Goal: Task Accomplishment & Management: Manage account settings

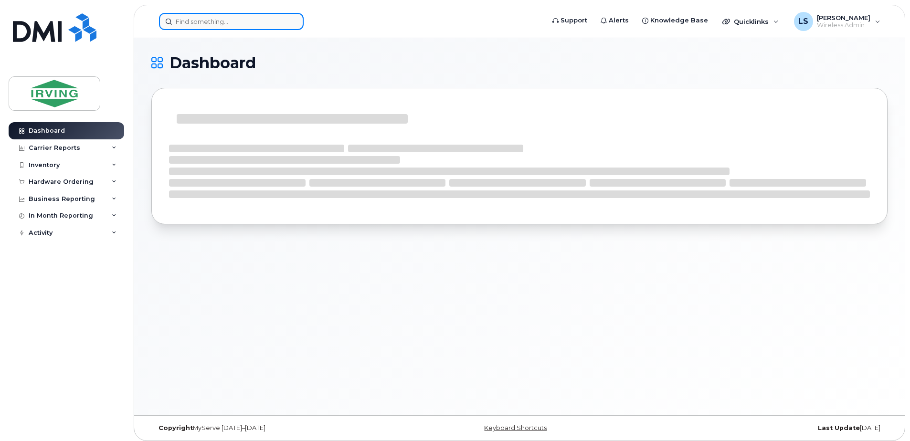
click at [264, 21] on input at bounding box center [231, 21] width 145 height 17
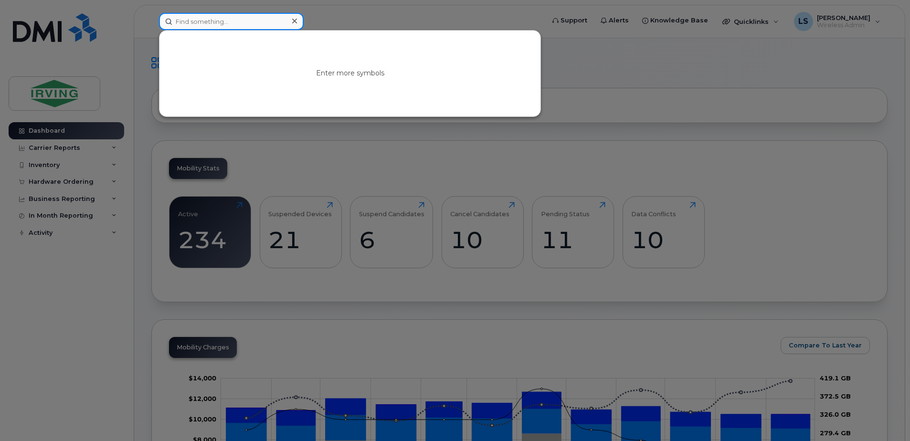
click at [214, 19] on input at bounding box center [231, 21] width 145 height 17
click at [77, 283] on div at bounding box center [455, 220] width 910 height 441
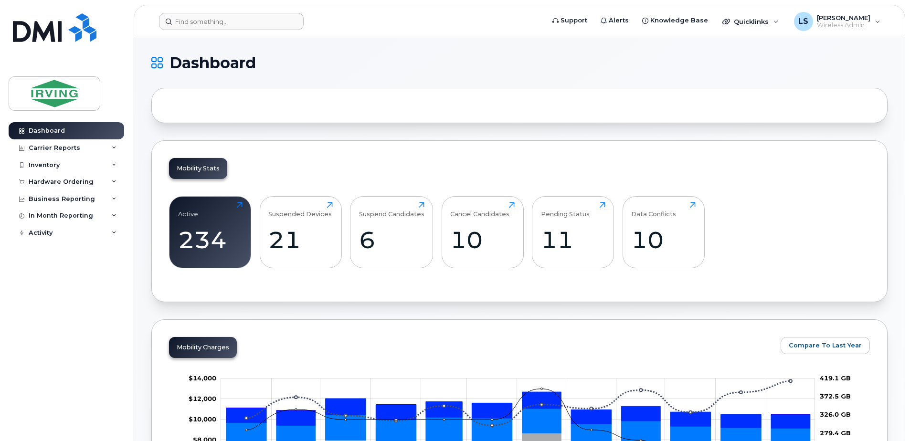
click at [416, 21] on form at bounding box center [348, 21] width 379 height 17
click at [182, 11] on header "Support Alerts Knowledge Base Quicklinks Suspend / Cancel Device Change SIM Car…" at bounding box center [519, 21] width 771 height 33
click at [185, 21] on input at bounding box center [231, 21] width 145 height 17
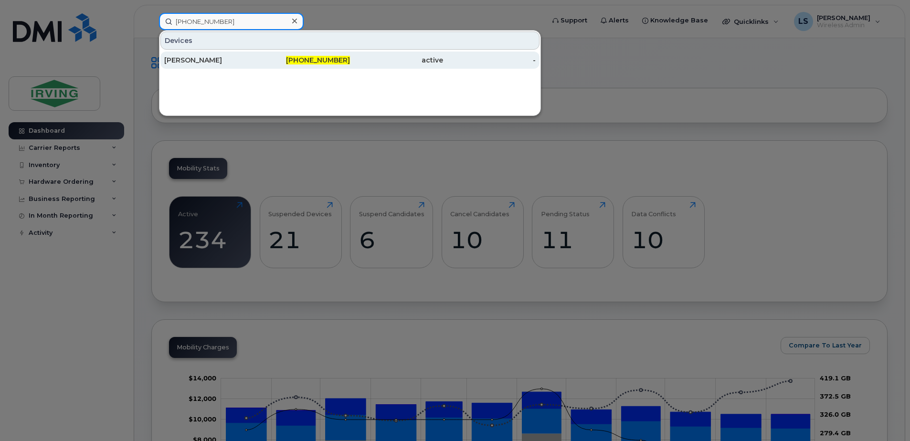
type input "[PHONE_NUMBER]"
click at [320, 63] on span "[PHONE_NUMBER]" at bounding box center [318, 60] width 64 height 9
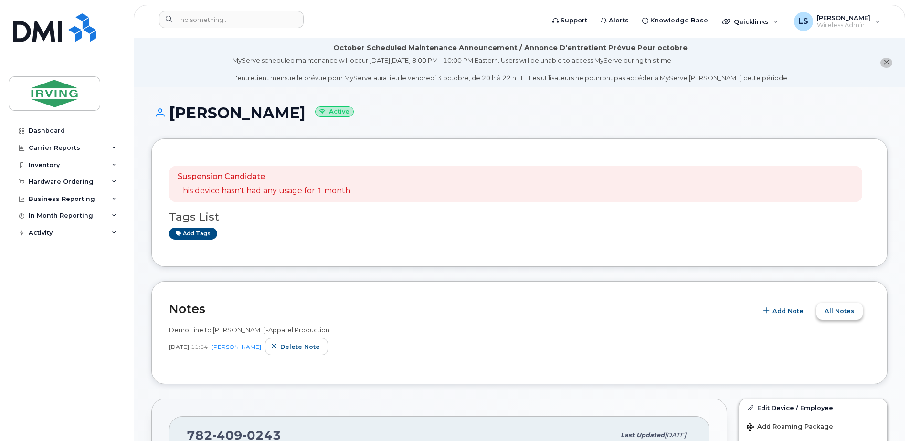
click at [842, 304] on button "All Notes" at bounding box center [839, 311] width 46 height 17
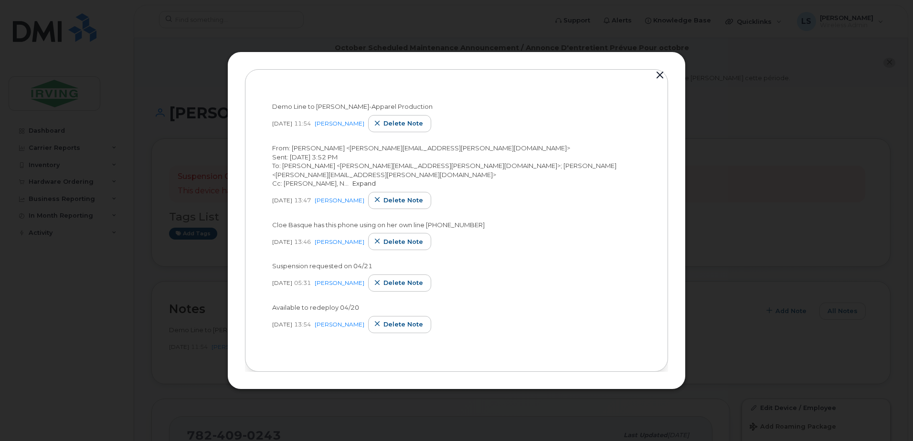
click at [352, 187] on link "Expand" at bounding box center [363, 183] width 23 height 8
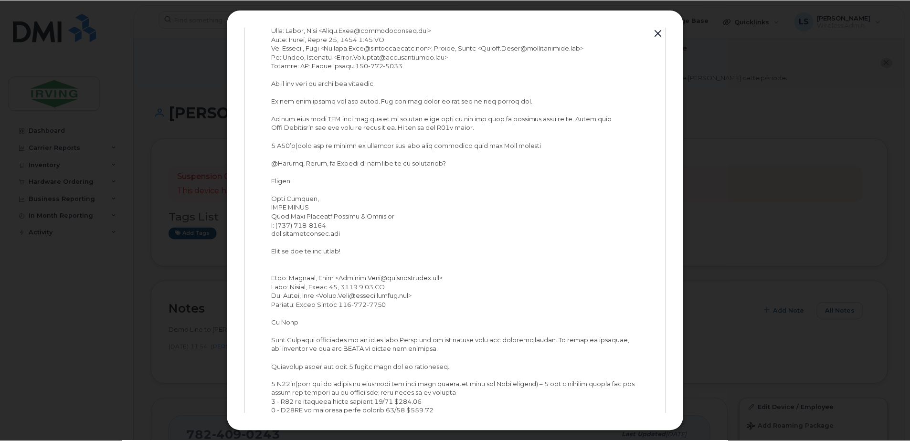
scroll to position [908, 0]
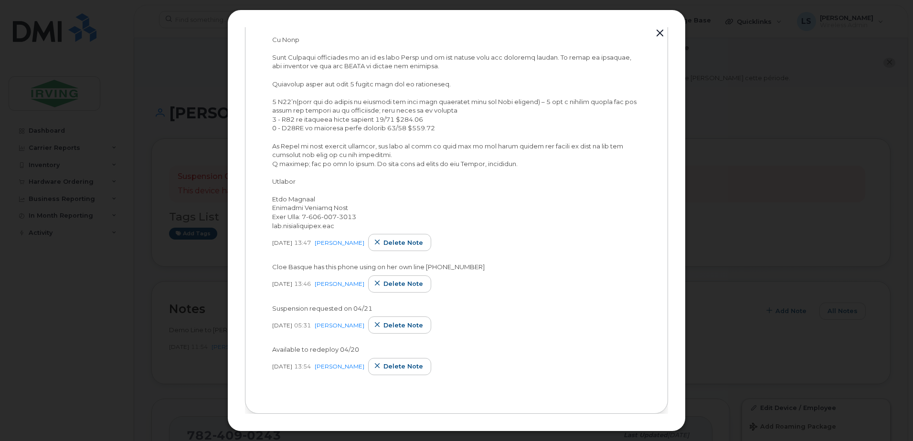
click at [816, 225] on div at bounding box center [456, 220] width 913 height 441
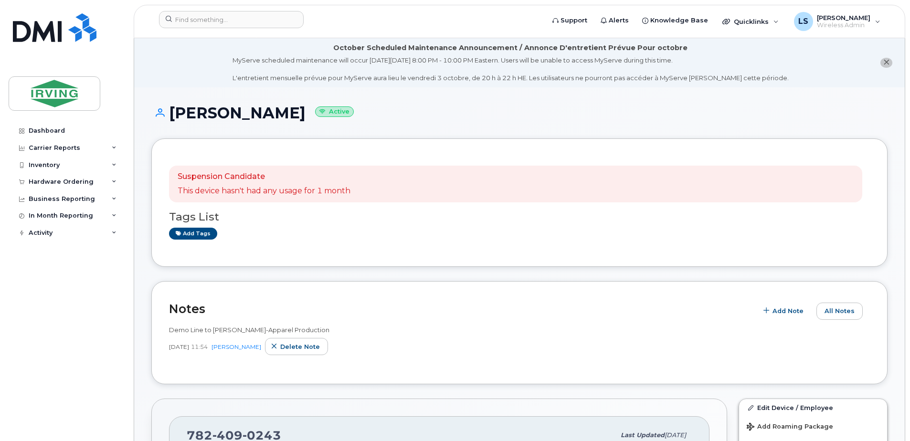
scroll to position [318, 0]
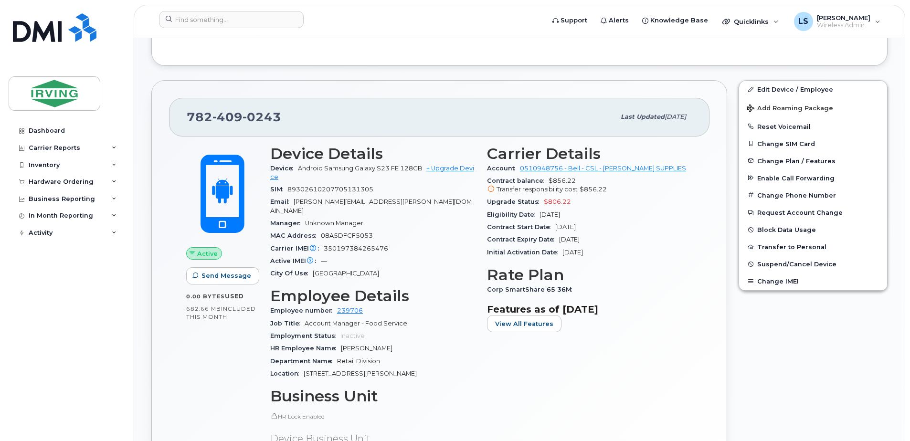
click at [491, 189] on icon at bounding box center [491, 189] width 6 height 6
click at [491, 186] on icon at bounding box center [491, 189] width 6 height 6
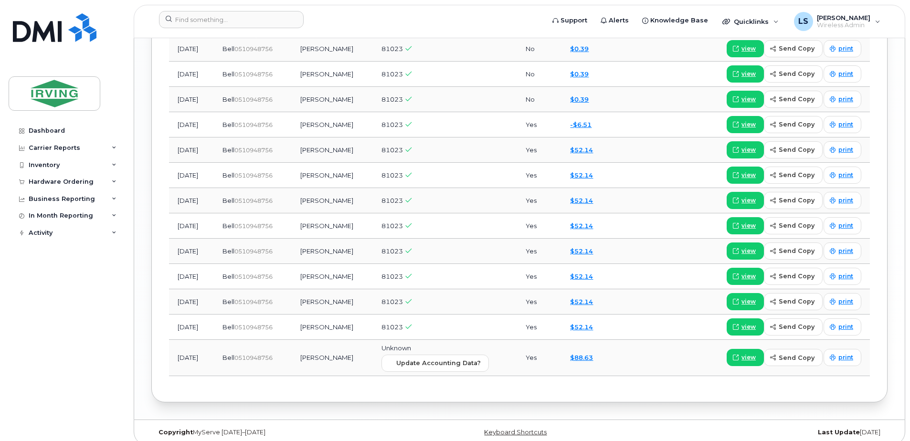
scroll to position [926, 0]
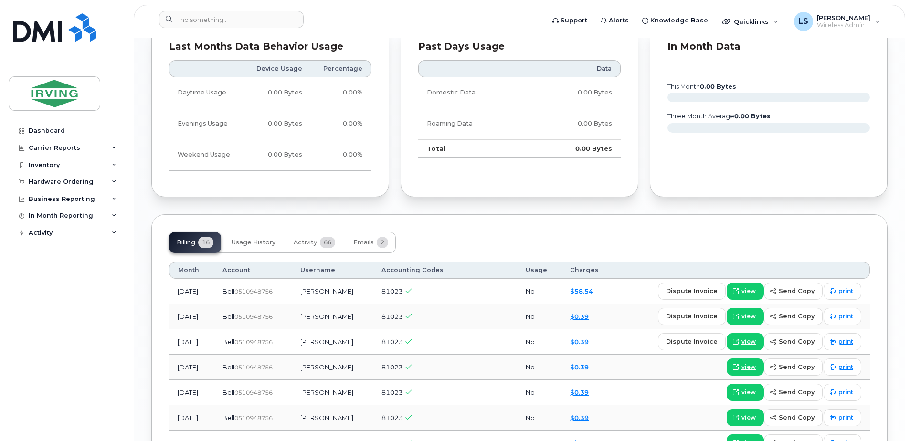
click at [327, 309] on td "[PERSON_NAME]" at bounding box center [332, 316] width 81 height 25
click at [350, 309] on td "[PERSON_NAME]" at bounding box center [332, 316] width 81 height 25
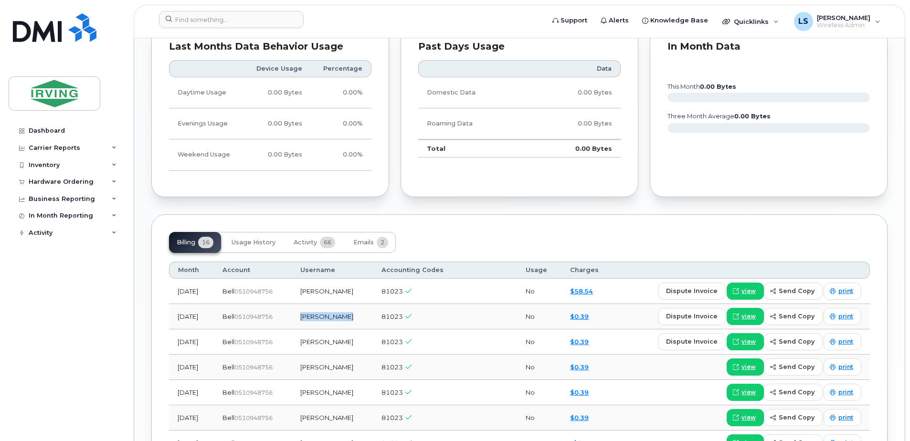
click at [350, 309] on td "[PERSON_NAME]" at bounding box center [332, 316] width 81 height 25
click at [606, 312] on div "$0.39" at bounding box center [588, 316] width 36 height 9
click at [604, 312] on div "$0.39" at bounding box center [588, 316] width 36 height 9
click at [621, 283] on td "dispute invoice view send copy print" at bounding box center [742, 291] width 255 height 25
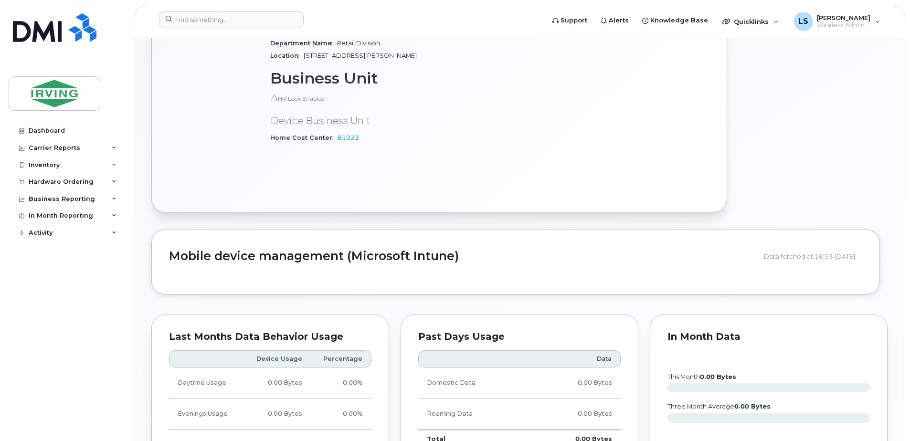
scroll to position [318, 0]
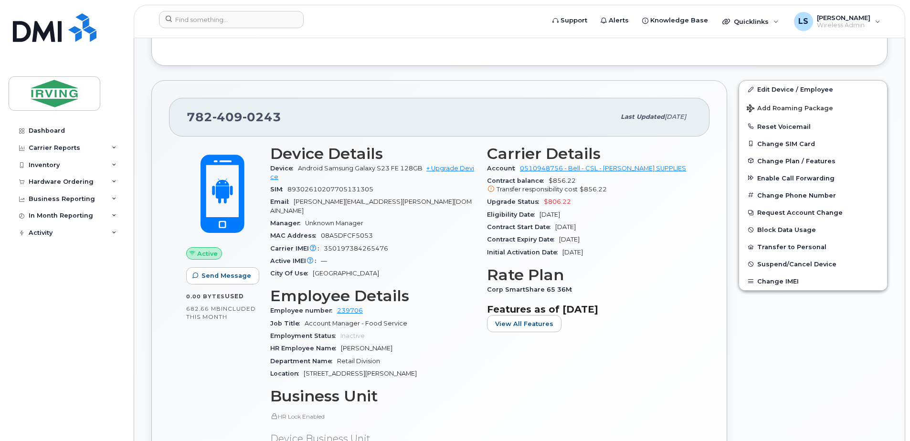
click at [805, 361] on div "Edit Device / Employee Add Roaming Package Reset Voicemail Change SIM Card Chan…" at bounding box center [813, 305] width 160 height 462
click at [772, 263] on span "Suspend/Cancel Device" at bounding box center [796, 264] width 79 height 7
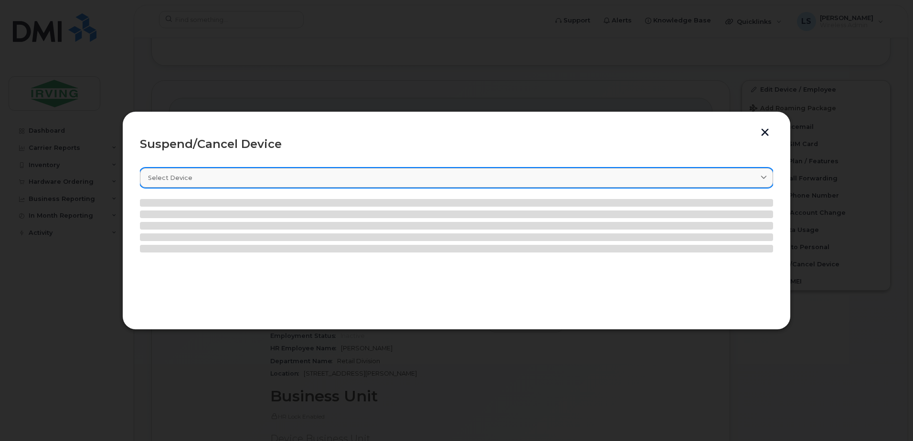
click at [760, 175] on icon at bounding box center [763, 178] width 6 height 6
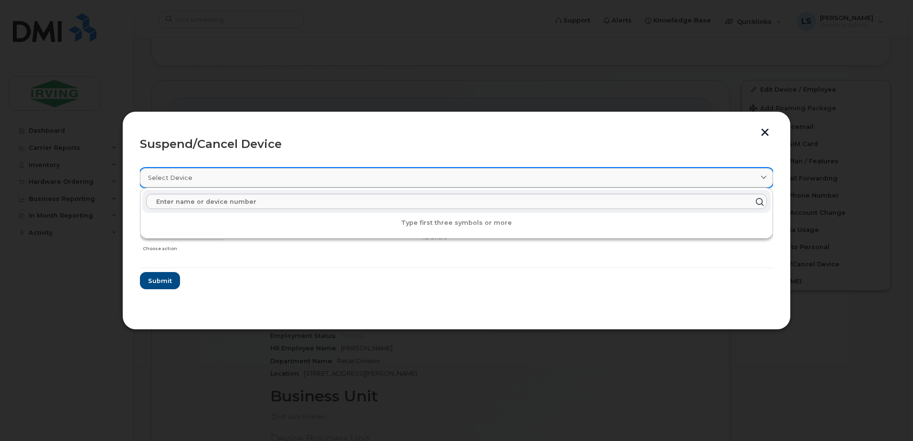
click at [766, 178] on icon at bounding box center [763, 178] width 6 height 6
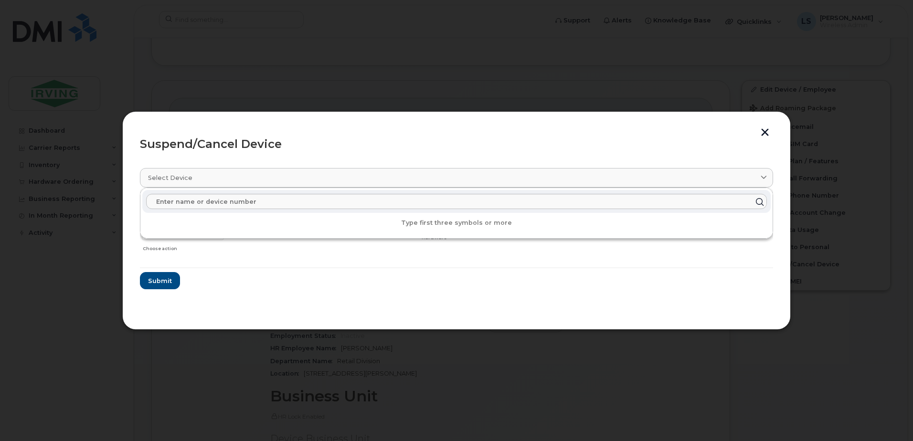
click at [766, 284] on form "Daniel Essery 7824090243 Delete Cancel Suspend - Extend Suspension Suspend - Re…" at bounding box center [456, 244] width 633 height 90
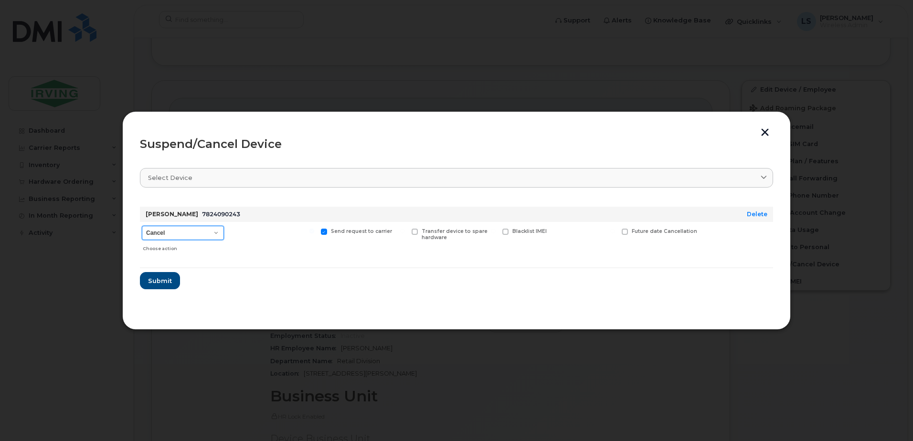
click at [217, 234] on select "Cancel Suspend - Extend Suspension Suspend - Reduced Rate Suspend - Full Rate S…" at bounding box center [183, 233] width 82 height 14
select select "[object Object]"
click at [142, 226] on select "Cancel Suspend - Extend Suspension Suspend - Reduced Rate Suspend - Full Rate S…" at bounding box center [183, 233] width 82 height 14
click at [158, 280] on span "Submit" at bounding box center [159, 280] width 24 height 9
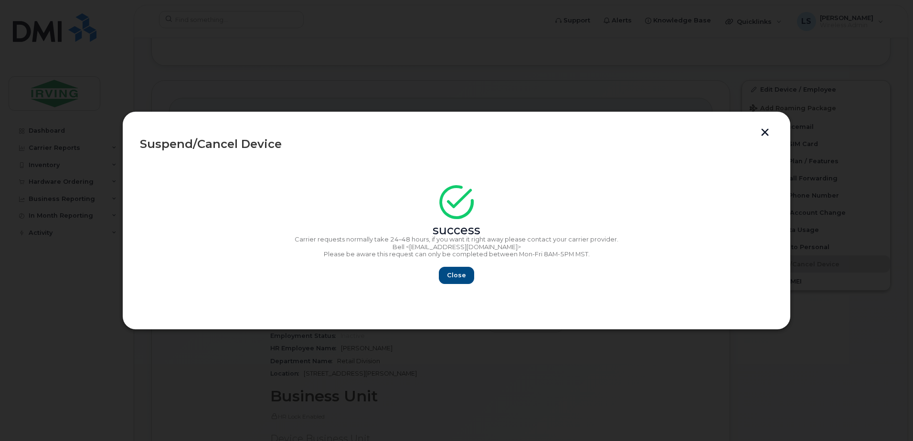
click at [767, 129] on button "button" at bounding box center [764, 133] width 14 height 10
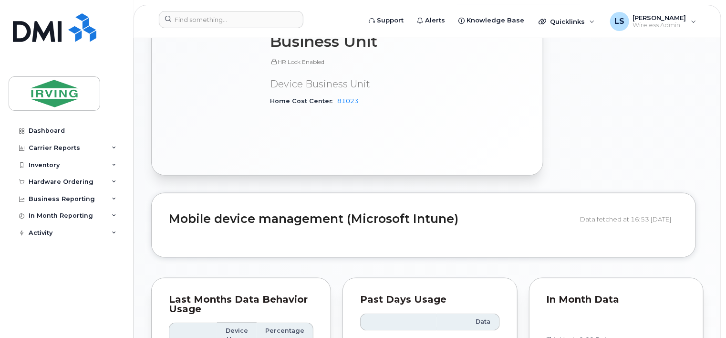
scroll to position [1061, 0]
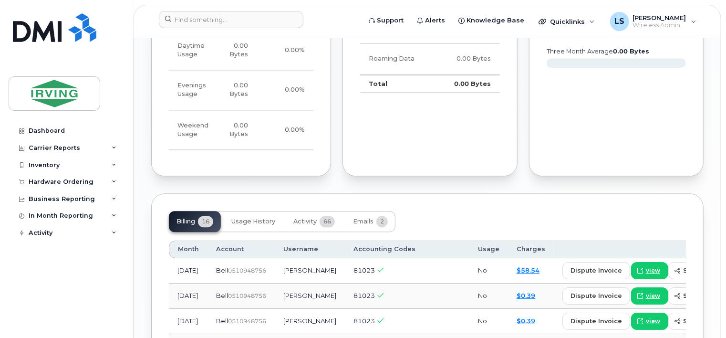
click at [508, 258] on td "$58.54" at bounding box center [531, 270] width 46 height 25
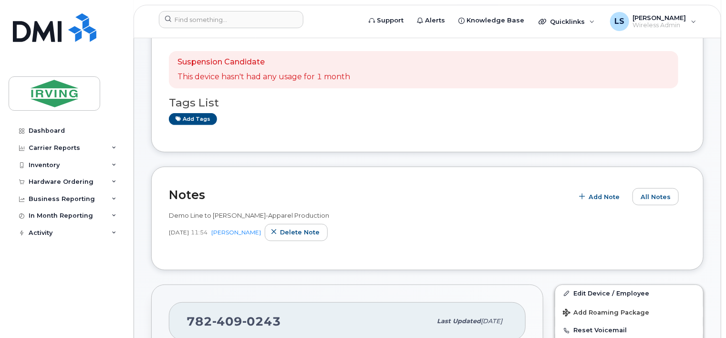
scroll to position [59, 0]
